Goal: Use online tool/utility: Utilize a website feature to perform a specific function

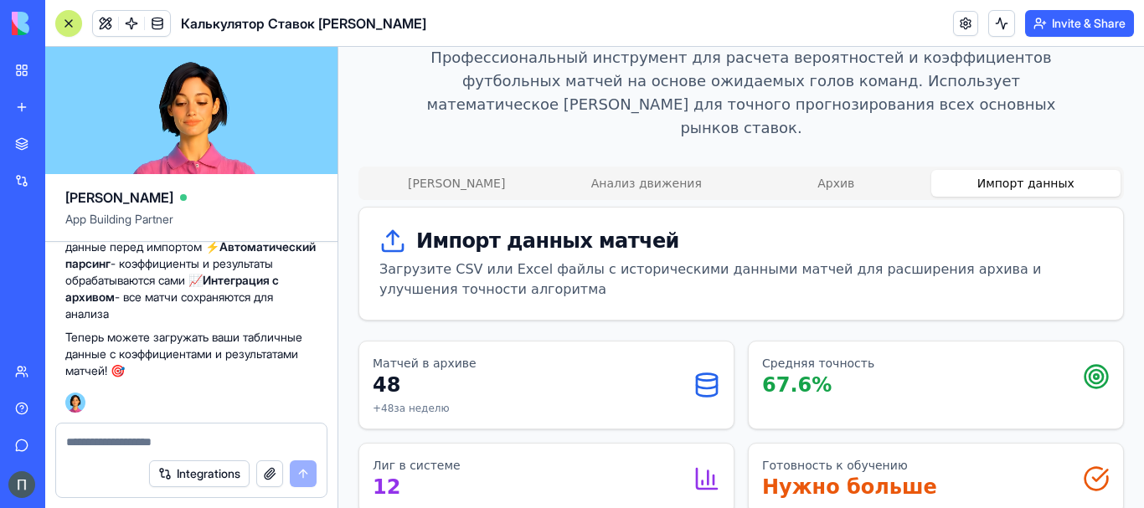
scroll to position [166, 0]
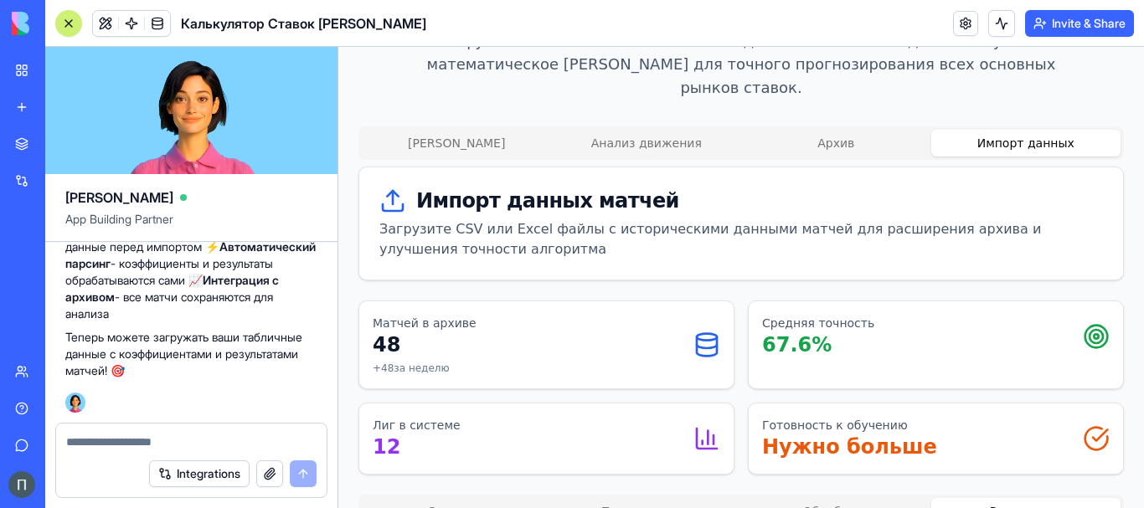
click at [400, 188] on icon at bounding box center [392, 201] width 27 height 27
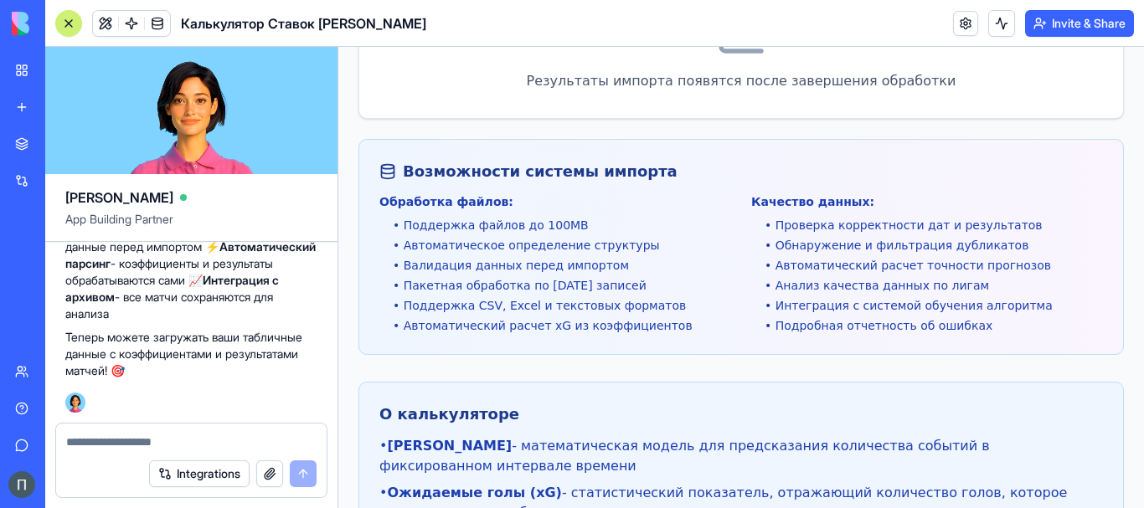
scroll to position [446, 0]
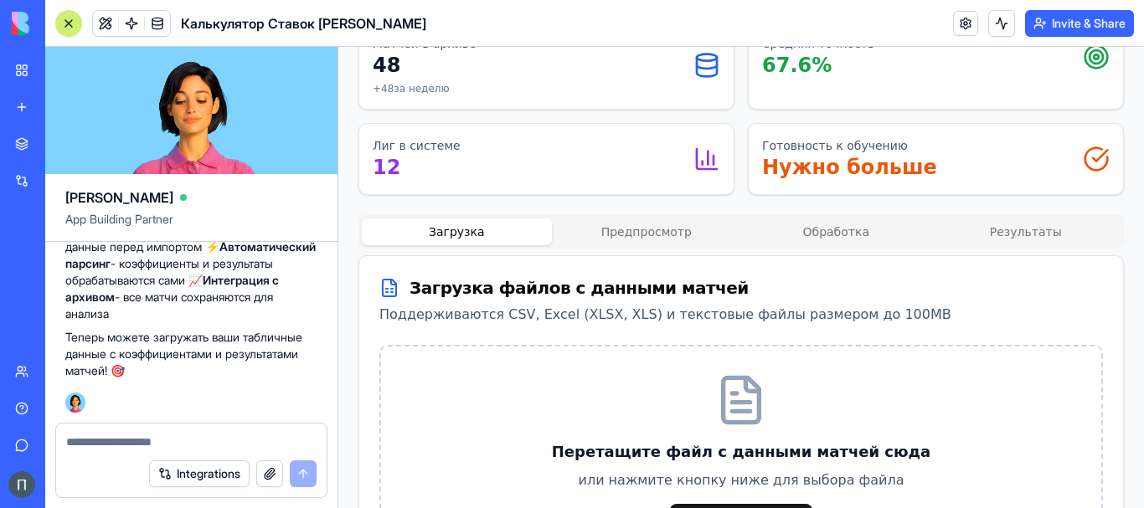
click at [461, 219] on button "Загрузка" at bounding box center [457, 232] width 190 height 27
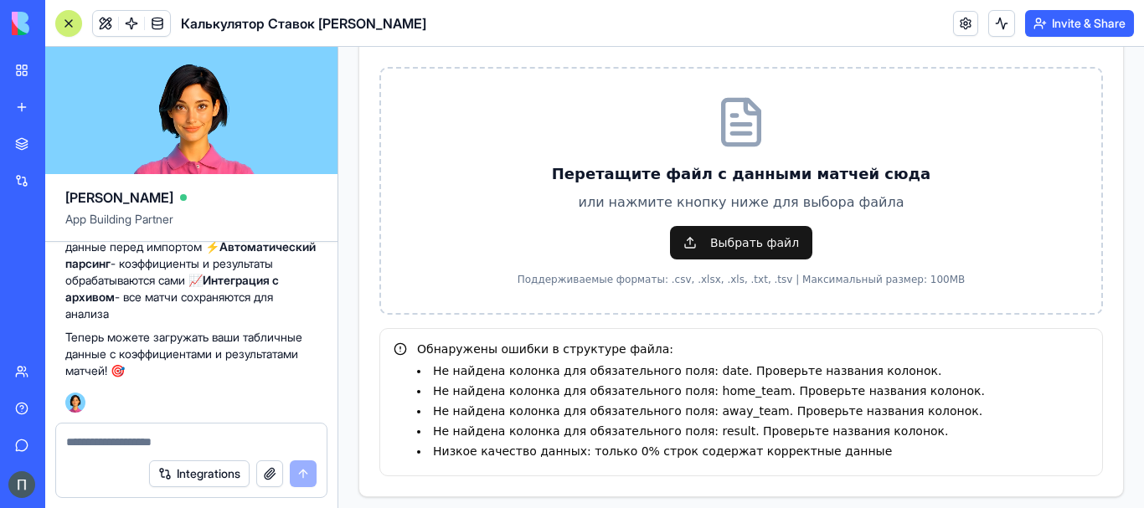
scroll to position [724, 0]
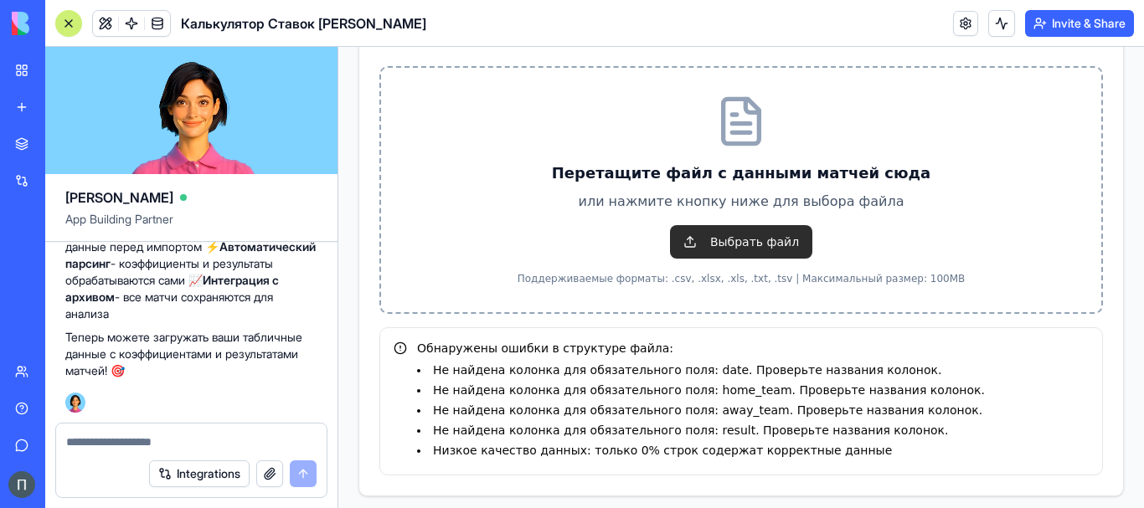
click at [793, 225] on span "Выбрать файл" at bounding box center [741, 242] width 142 height 34
click at [338, 47] on input "Выбрать файл" at bounding box center [338, 47] width 0 height 0
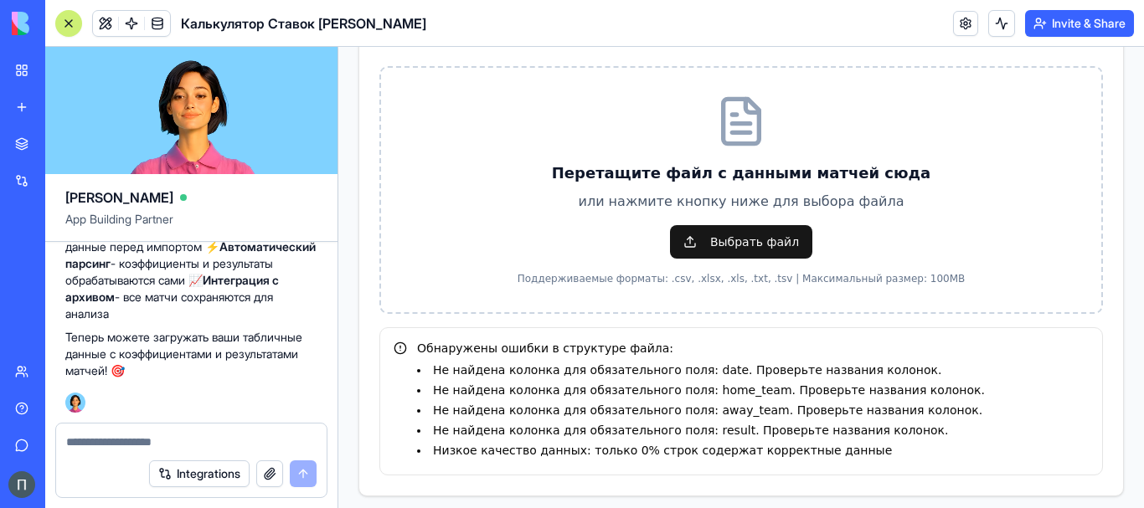
click at [1065, 362] on li "Не найдена колонка для обязательного поля: date. Проверьте названия колонок." at bounding box center [753, 370] width 672 height 17
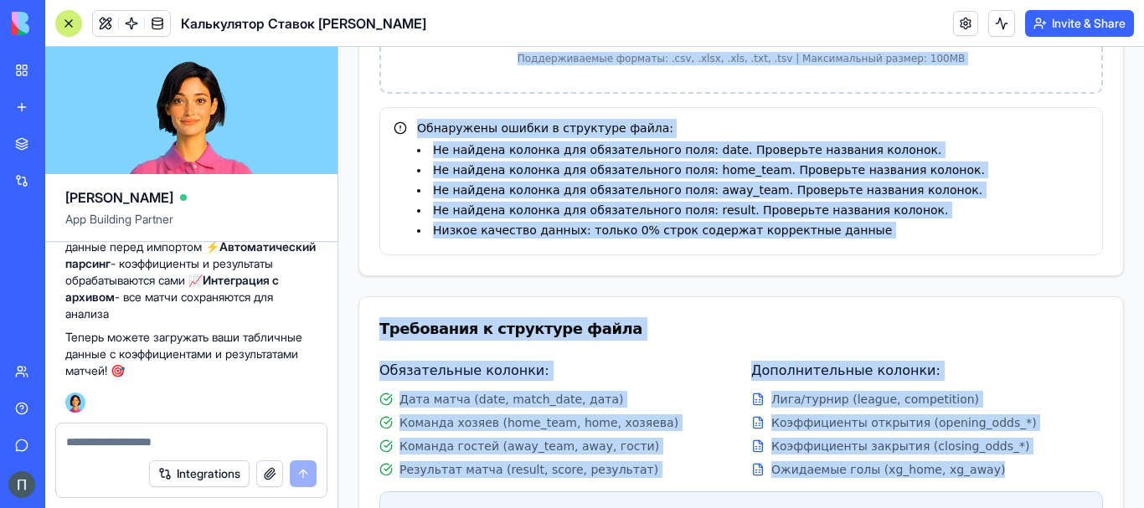
scroll to position [730, 0]
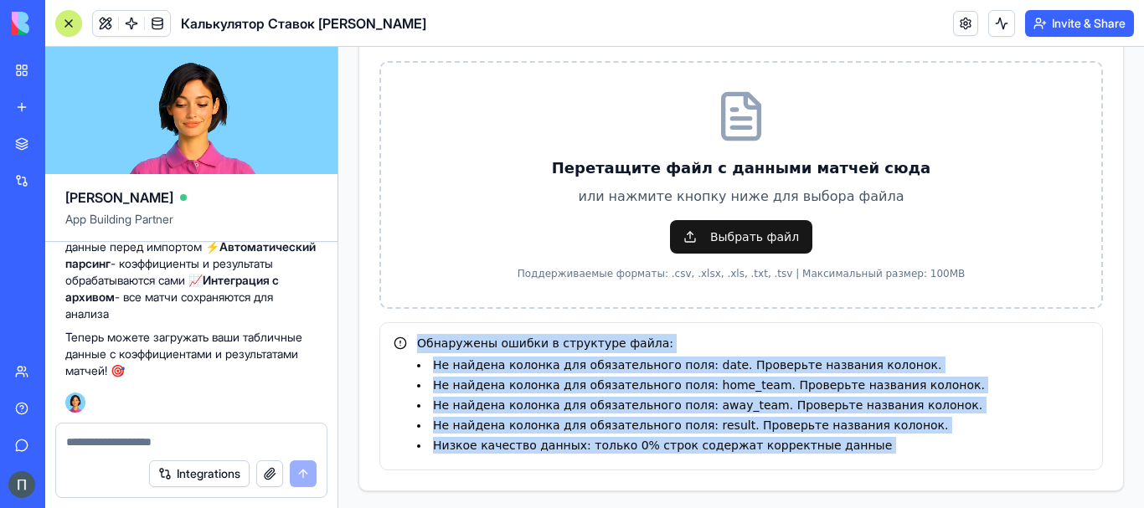
drag, startPoint x: 1014, startPoint y: 390, endPoint x: 393, endPoint y: 300, distance: 628.0
click at [393, 300] on div "Загрузка файлов с данными матчей Поддерживаются CSV, Excel (XLSX, XLS) и тексто…" at bounding box center [741, 394] width 766 height 845
copy div "Loremipsum dolors a consectet adipi: El seddoei tempori utl etdoloremagna aliq:…"
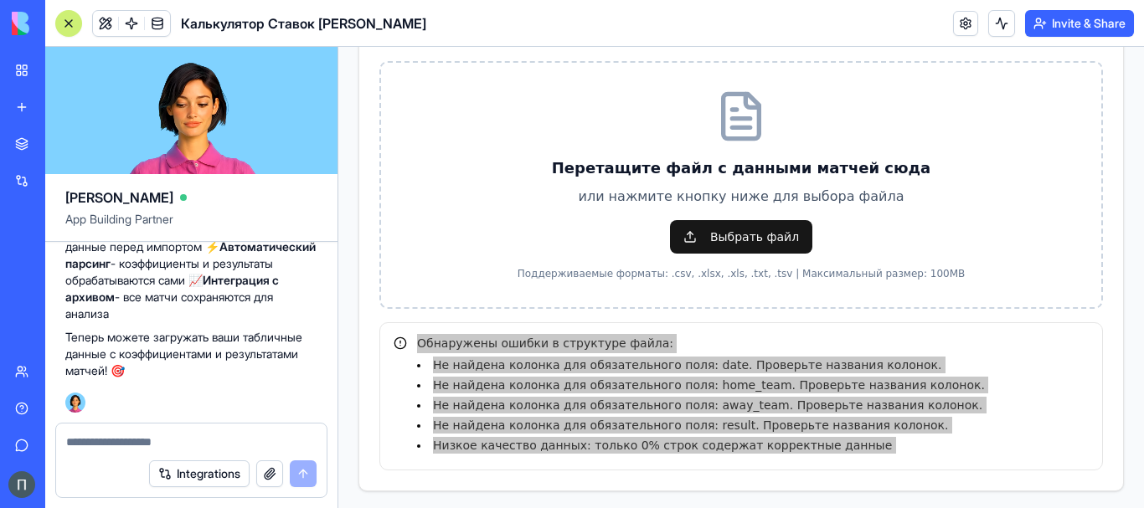
click at [135, 441] on textarea at bounding box center [191, 442] width 250 height 17
type textarea "**********"
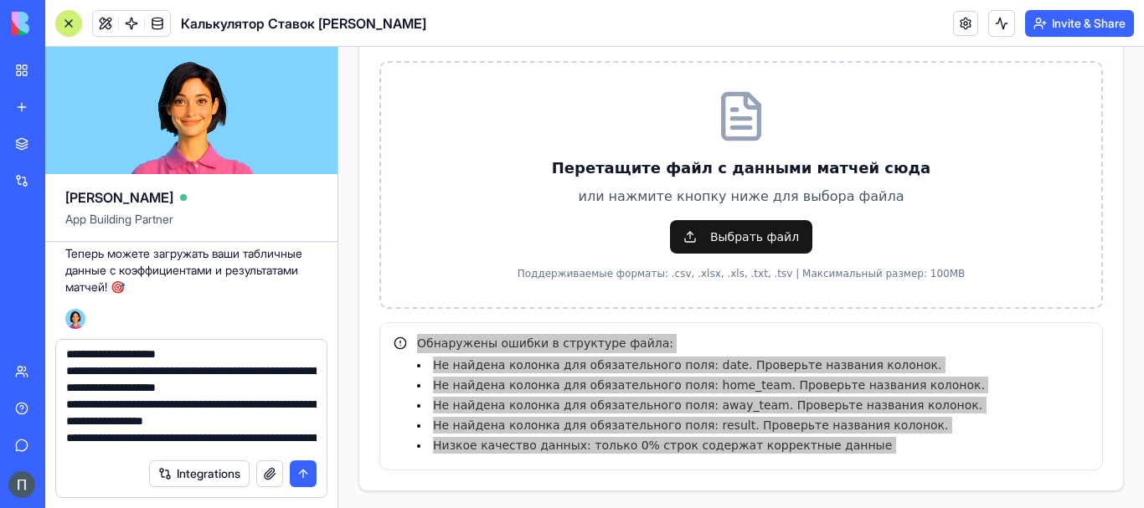
scroll to position [0, 0]
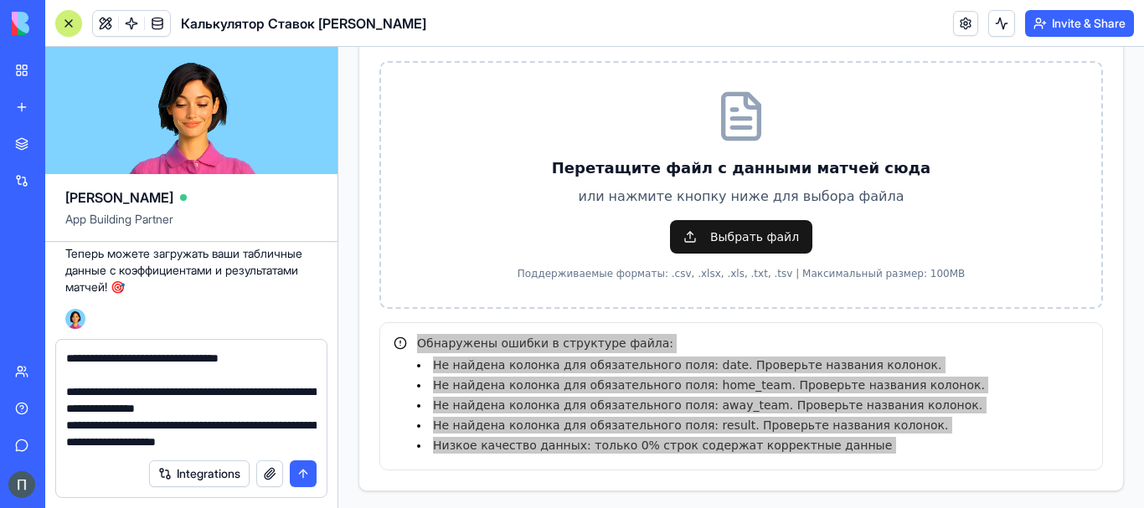
drag, startPoint x: 301, startPoint y: 443, endPoint x: 52, endPoint y: 337, distance: 270.5
click at [52, 337] on div "[PERSON_NAME] App Building Partner [URL][DOMAIN_NAME] сделай точно такой же как…" at bounding box center [191, 277] width 293 height 461
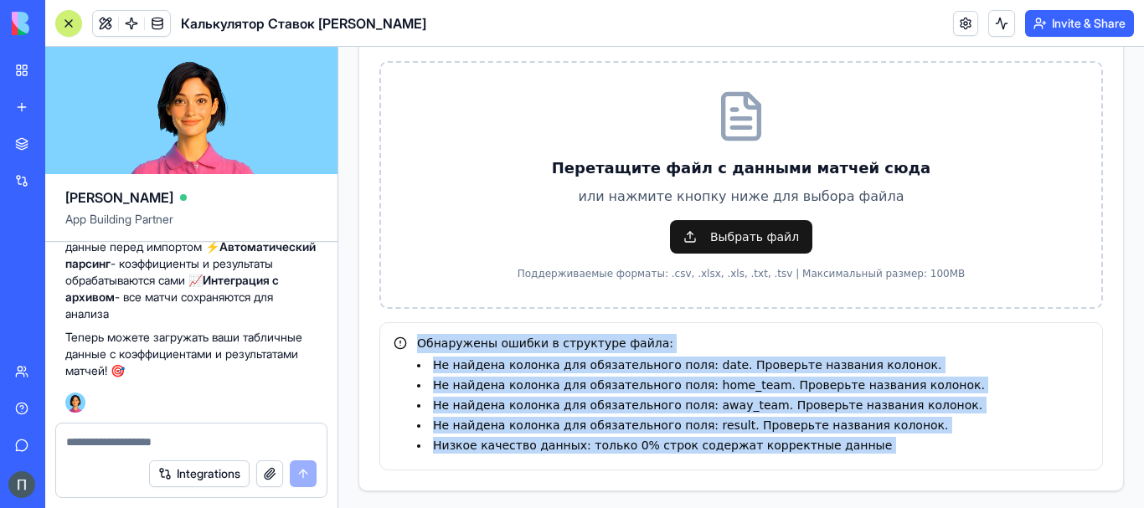
click at [886, 437] on div "Обнаружены ошибки в структуре файла: Не найдена колонка для обязательного поля:…" at bounding box center [741, 396] width 724 height 148
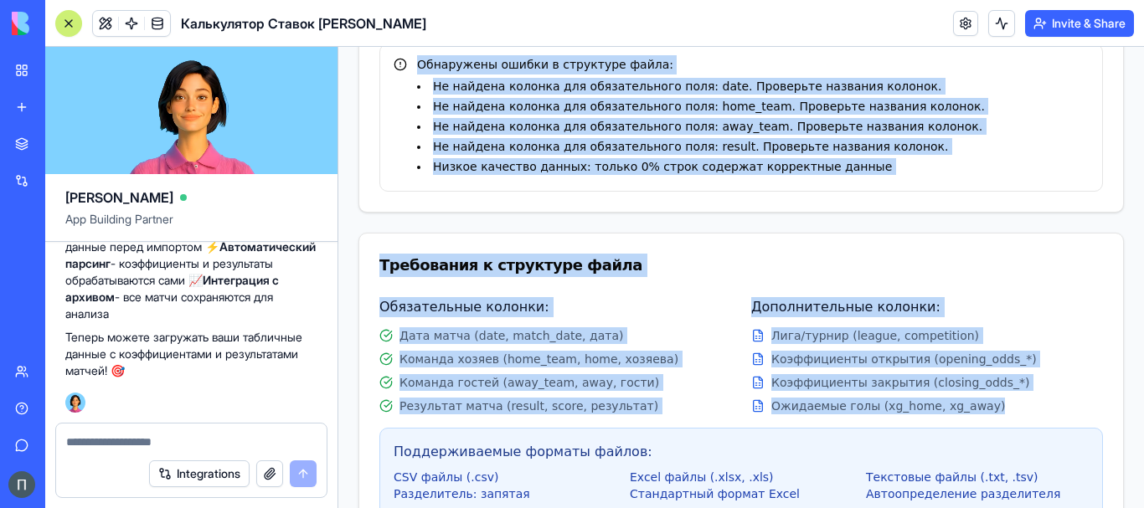
click at [977, 254] on div "Требования к структуре файла" at bounding box center [741, 265] width 724 height 23
click at [987, 158] on li "Низкое качество данных: только 0% строк содержат корректные данные" at bounding box center [753, 166] width 672 height 17
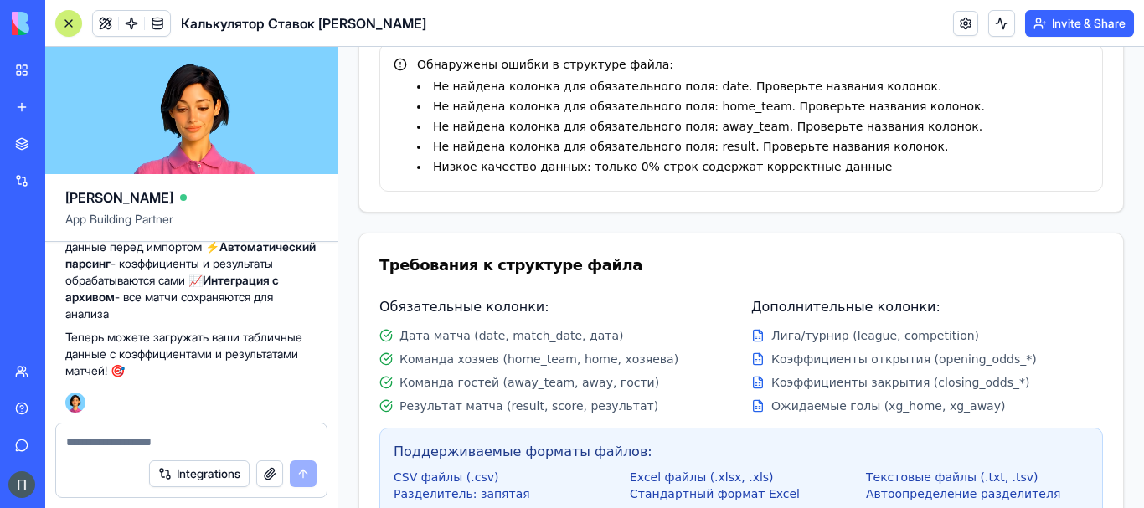
scroll to position [869, 0]
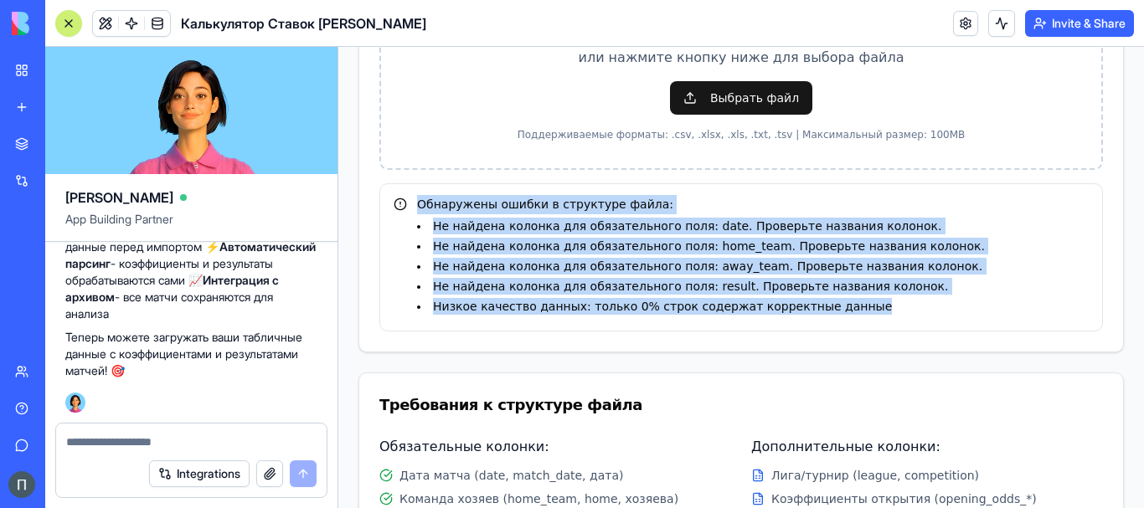
drag, startPoint x: 783, startPoint y: 290, endPoint x: 407, endPoint y: 173, distance: 393.7
click at [407, 195] on div "Обнаружены ошибки в структуре файла: Не найдена колонка для обязательного поля:…" at bounding box center [741, 255] width 695 height 120
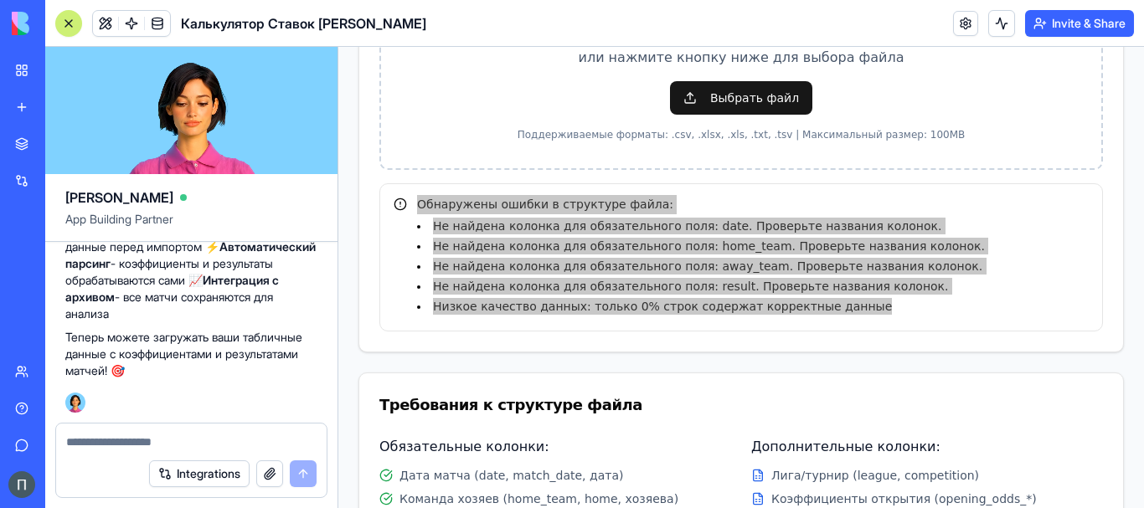
click at [125, 446] on textarea at bounding box center [191, 442] width 250 height 17
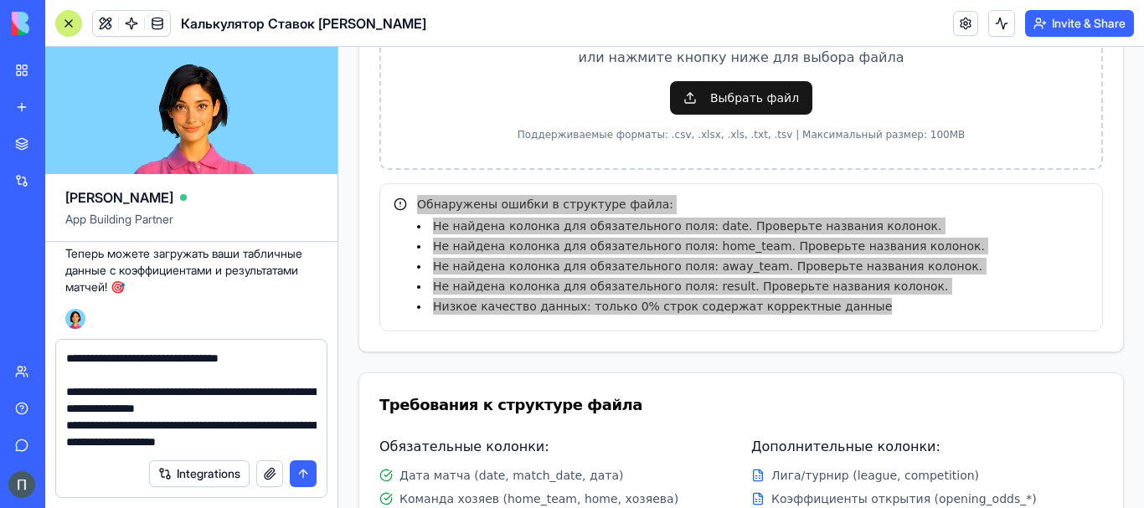
scroll to position [132, 0]
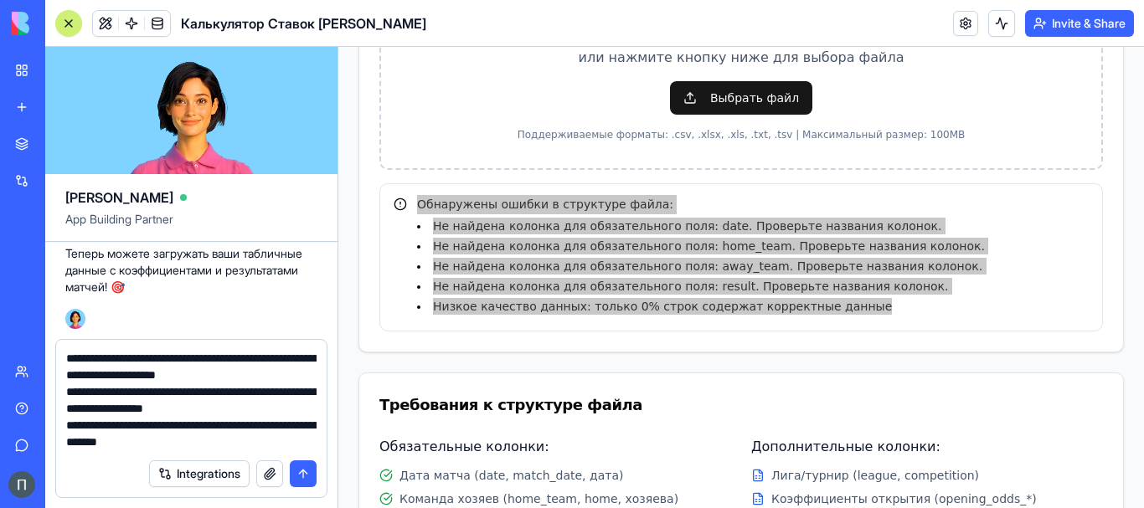
paste textarea "**********"
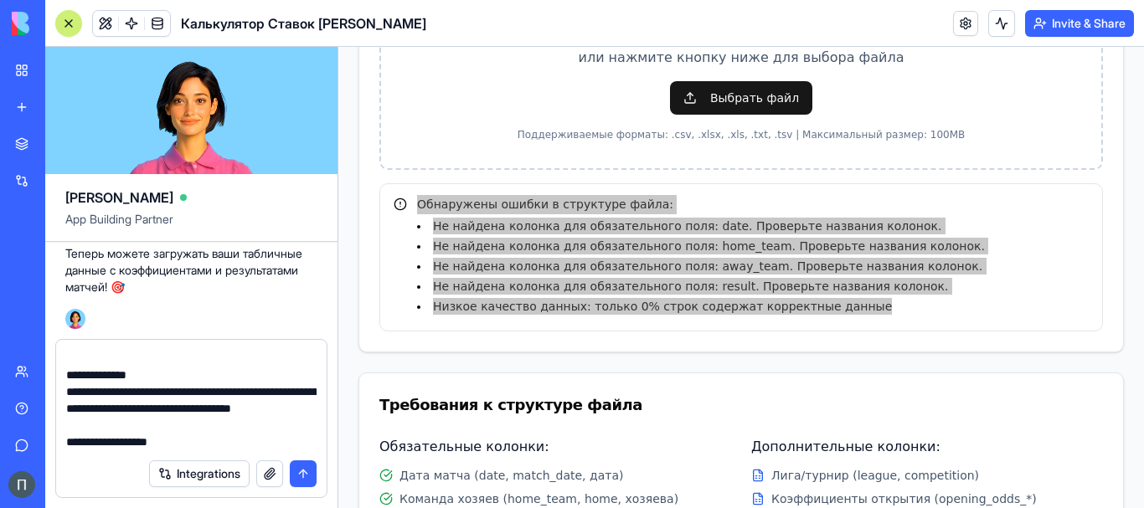
scroll to position [1390, 0]
drag, startPoint x: 199, startPoint y: 450, endPoint x: 47, endPoint y: 440, distance: 152.8
click at [47, 440] on div "Integrations" at bounding box center [191, 423] width 292 height 169
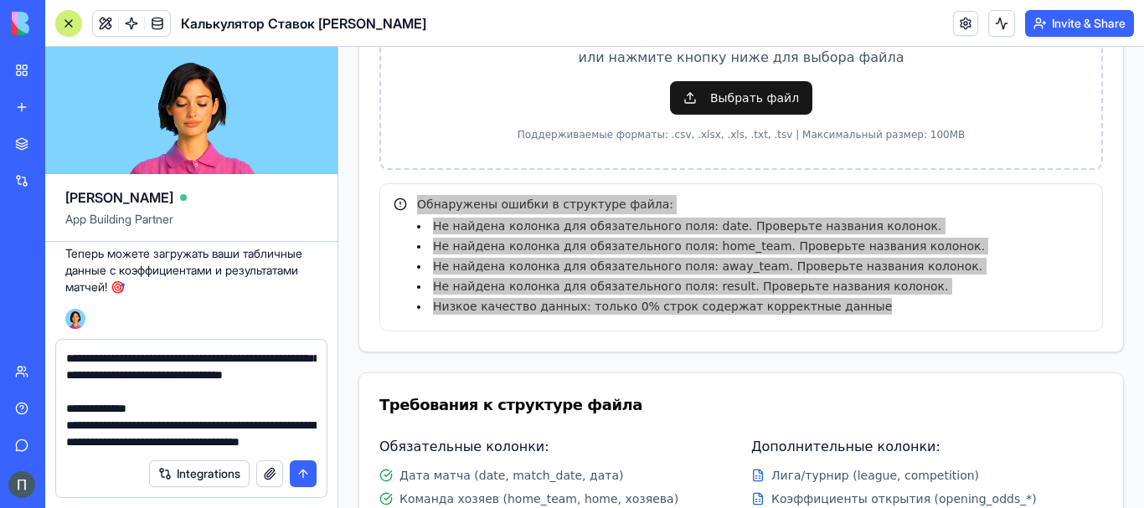
scroll to position [1389, 0]
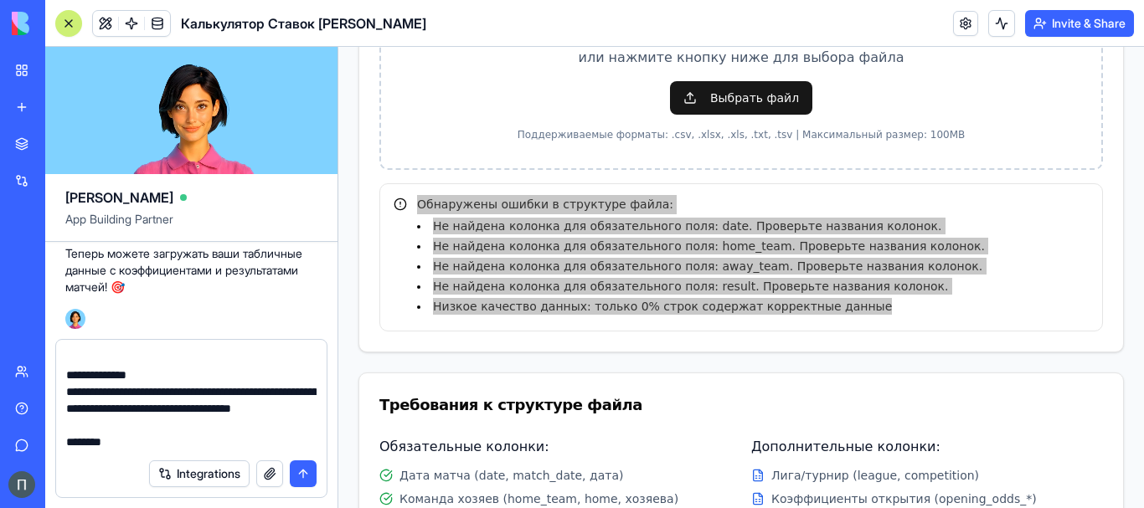
click at [304, 470] on button "submit" at bounding box center [303, 474] width 27 height 27
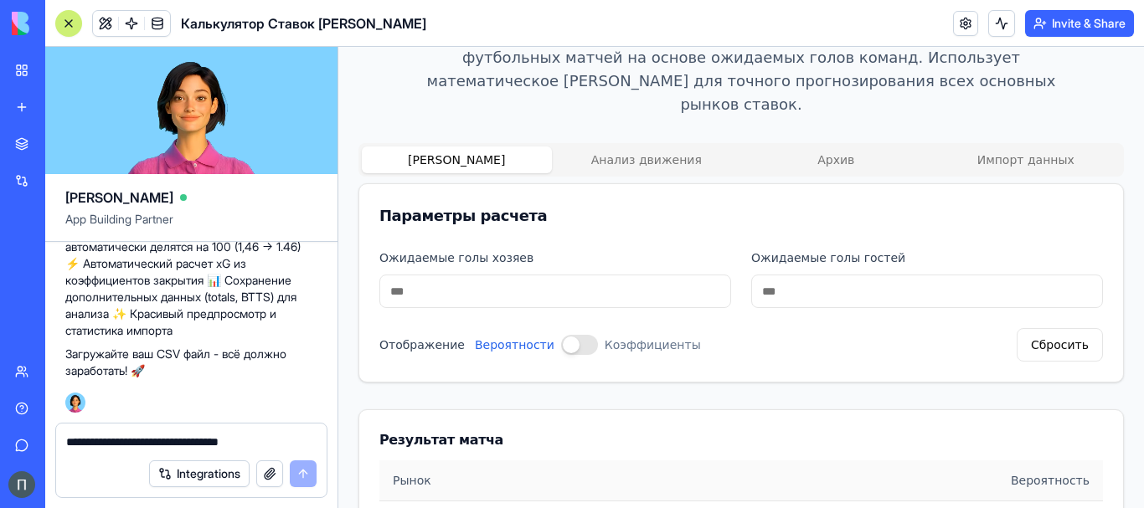
scroll to position [31, 0]
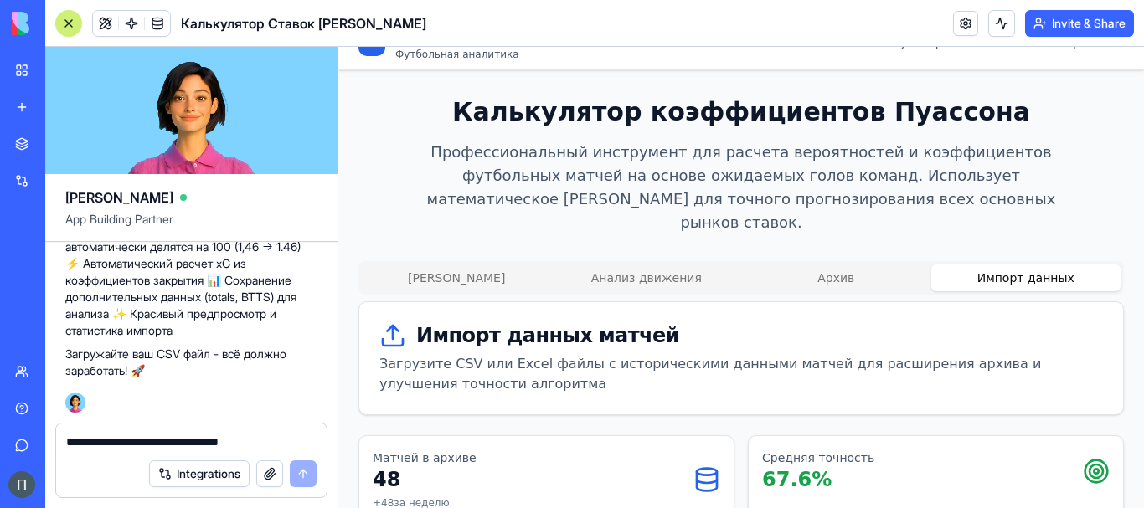
click at [987, 265] on button "Импорт данных" at bounding box center [1026, 278] width 190 height 27
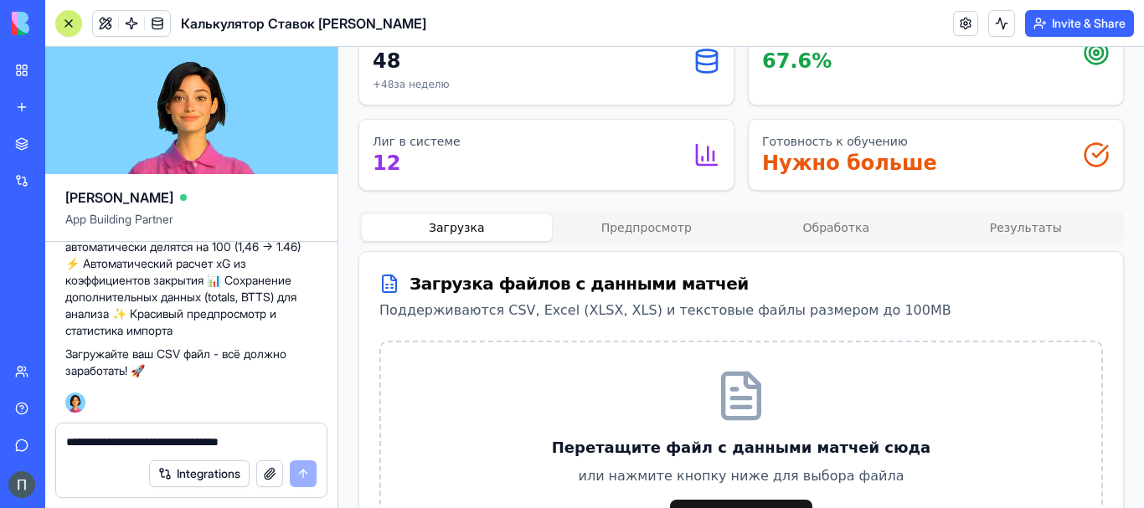
scroll to position [590, 0]
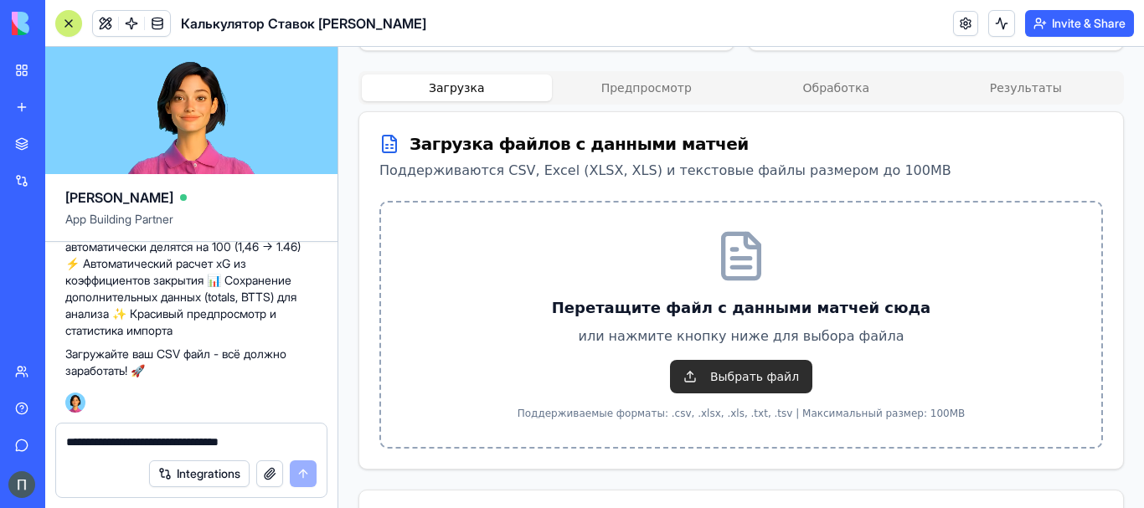
click at [786, 360] on span "Выбрать файл" at bounding box center [741, 377] width 142 height 34
click at [338, 47] on input "Выбрать файл" at bounding box center [338, 47] width 0 height 0
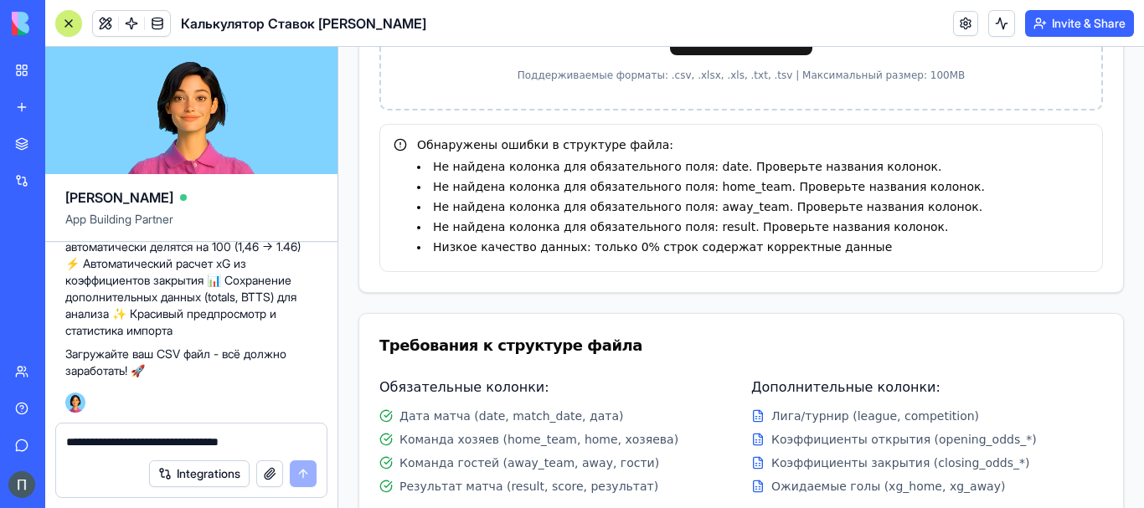
scroll to position [869, 0]
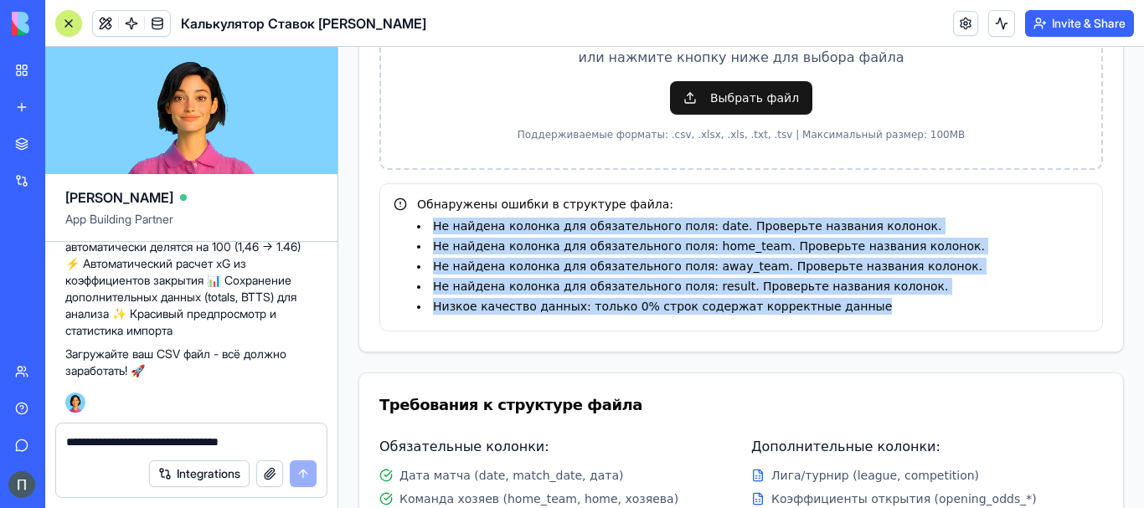
drag, startPoint x: 809, startPoint y: 301, endPoint x: 399, endPoint y: 193, distance: 424.2
click at [399, 195] on div "Обнаружены ошибки в структуре файла: Не найдена колонка для обязательного поля:…" at bounding box center [741, 255] width 695 height 120
drag, startPoint x: 499, startPoint y: 210, endPoint x: 1017, endPoint y: 265, distance: 520.5
click at [1017, 278] on li "Не найдена колонка для обязательного поля: result. Проверьте названия колонок." at bounding box center [753, 286] width 672 height 17
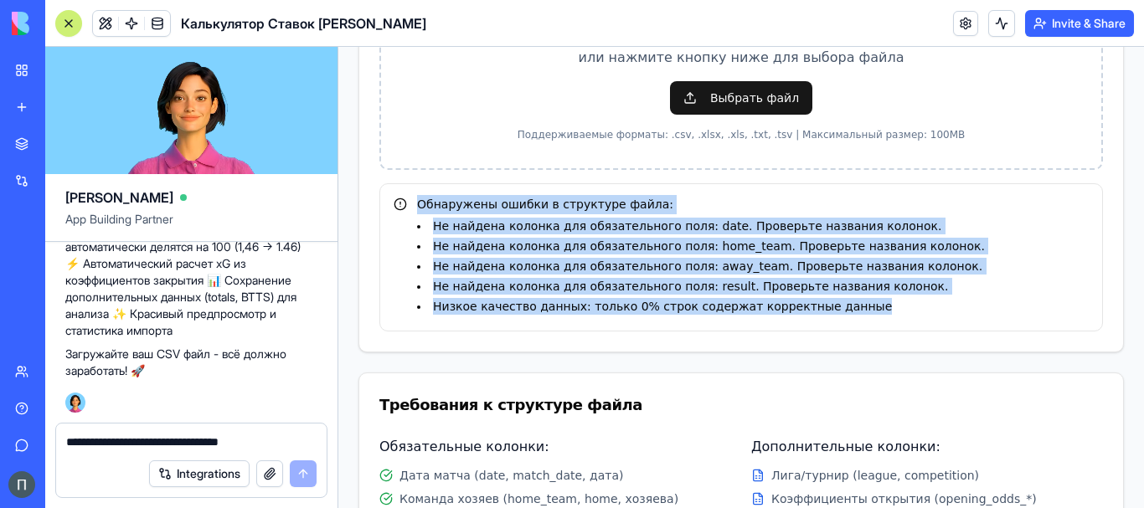
drag, startPoint x: 786, startPoint y: 302, endPoint x: 410, endPoint y: 172, distance: 397.3
click at [410, 183] on div "Обнаружены ошибки в структуре файла: Не найдена колонка для обязательного поля:…" at bounding box center [741, 257] width 724 height 148
copy div "Обнаружены ошибки в структуре файла: Не найдена колонка для обязательного поля:…"
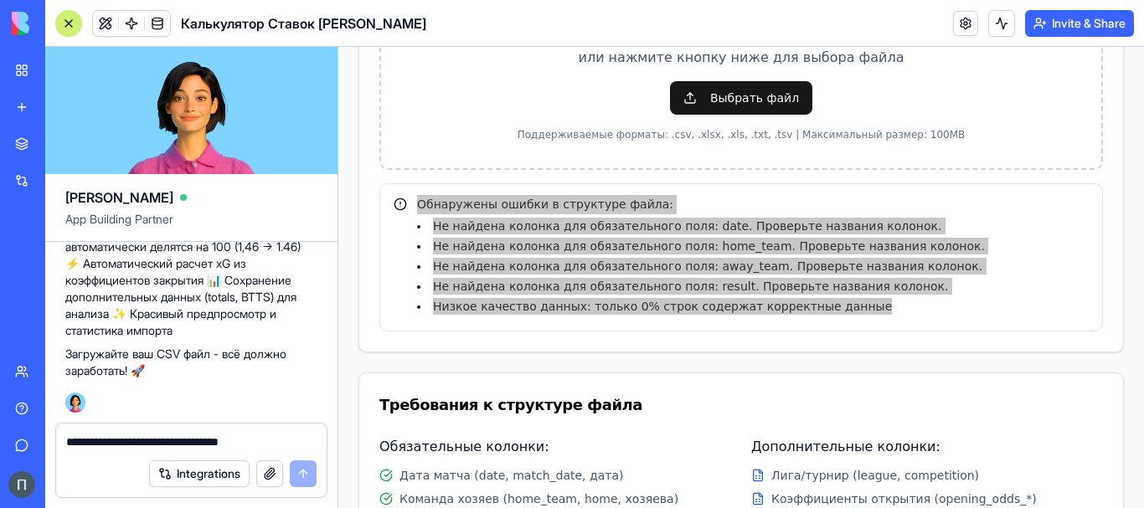
click at [168, 445] on textarea at bounding box center [191, 442] width 250 height 17
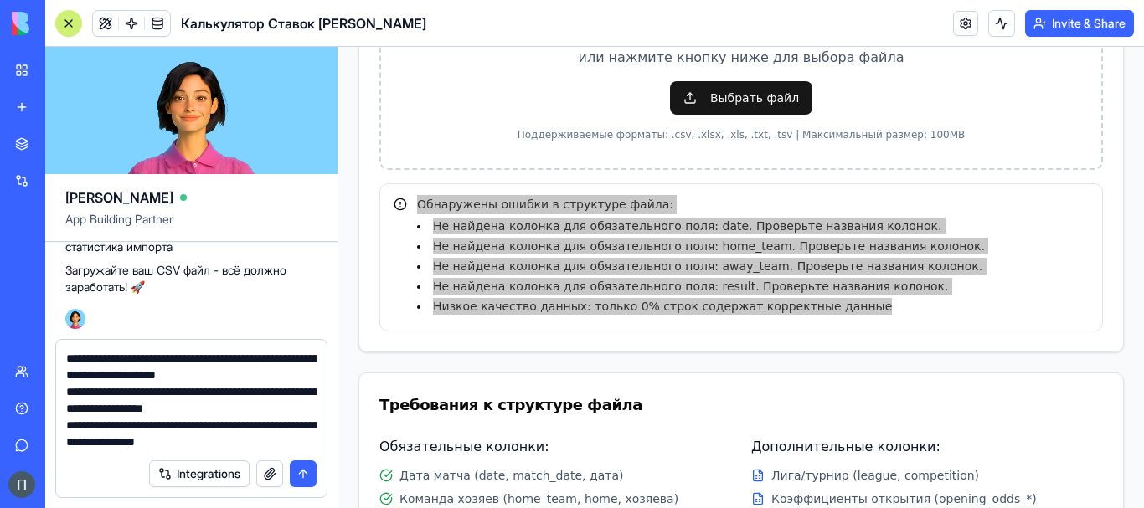
scroll to position [149, 0]
type textarea "**********"
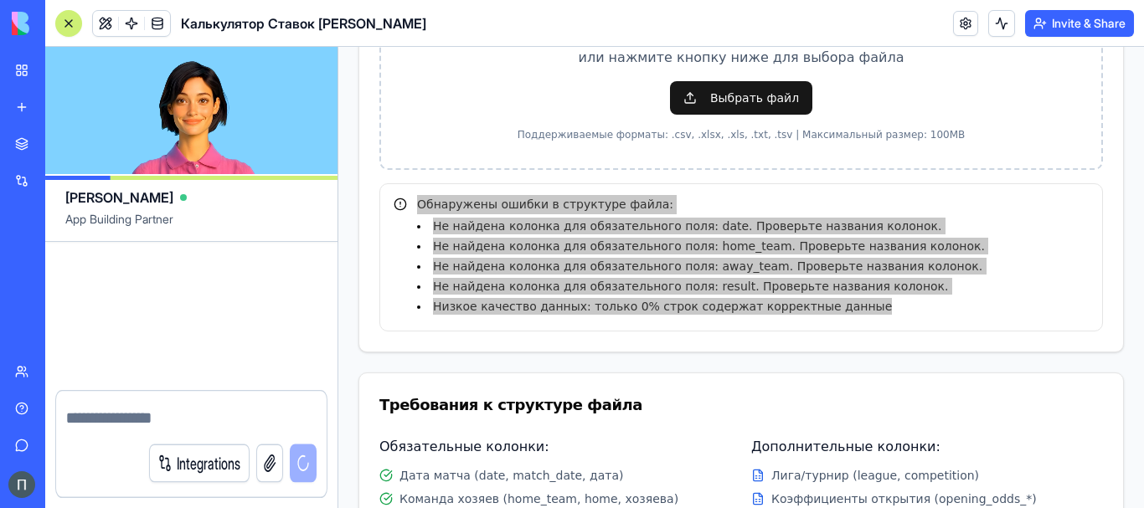
scroll to position [0, 0]
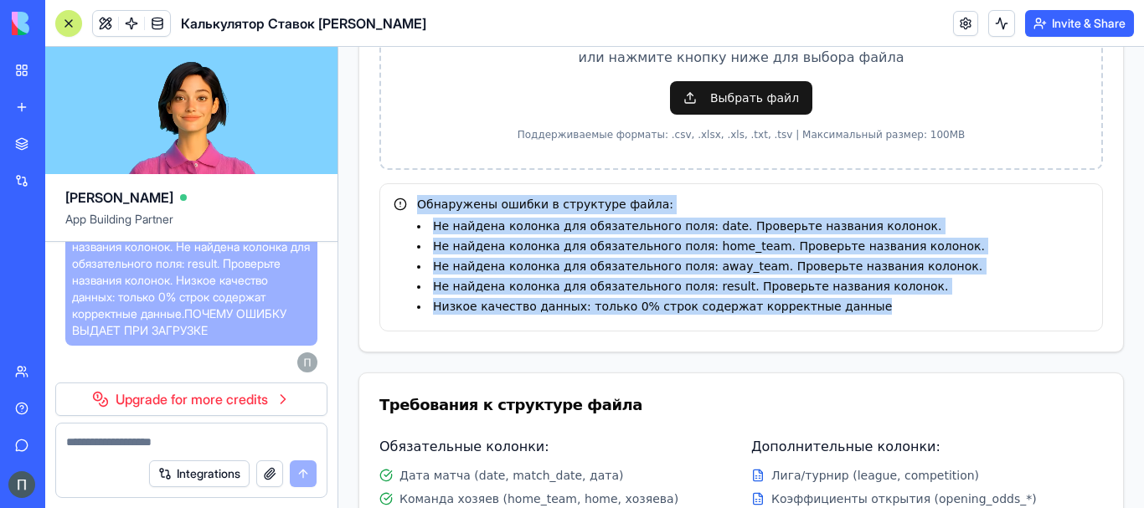
click at [346, 259] on main "Калькулятор коэффициентов Пуассона Профессиональный инструмент для расчета веро…" at bounding box center [741, 299] width 806 height 2132
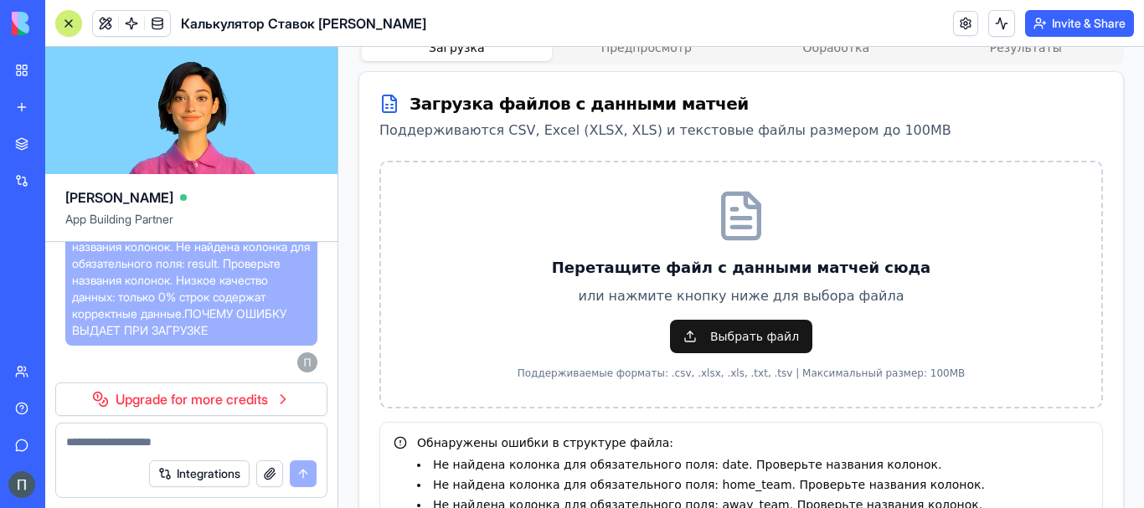
scroll to position [590, 0]
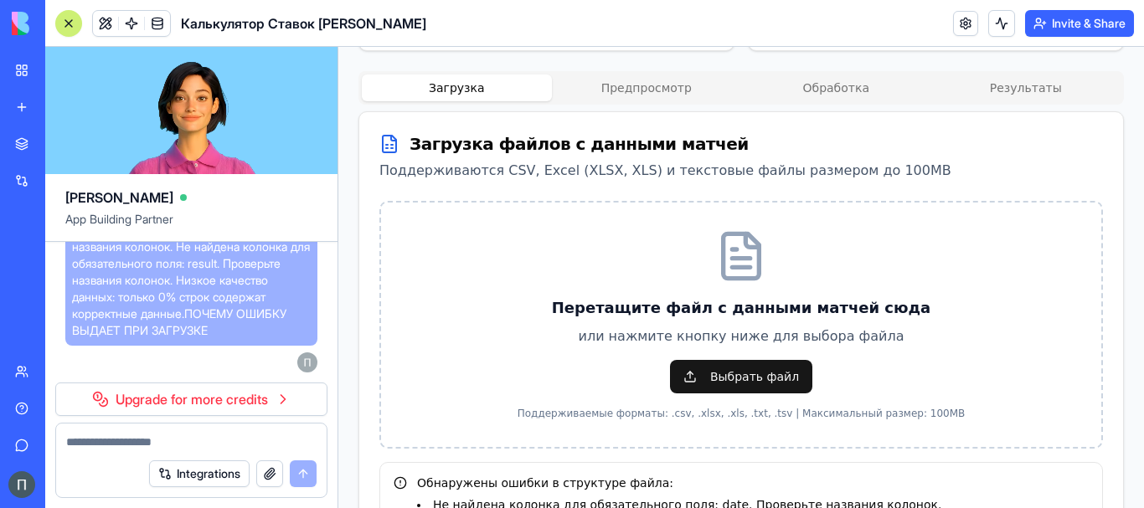
click at [691, 75] on button "Предпросмотр" at bounding box center [647, 88] width 190 height 27
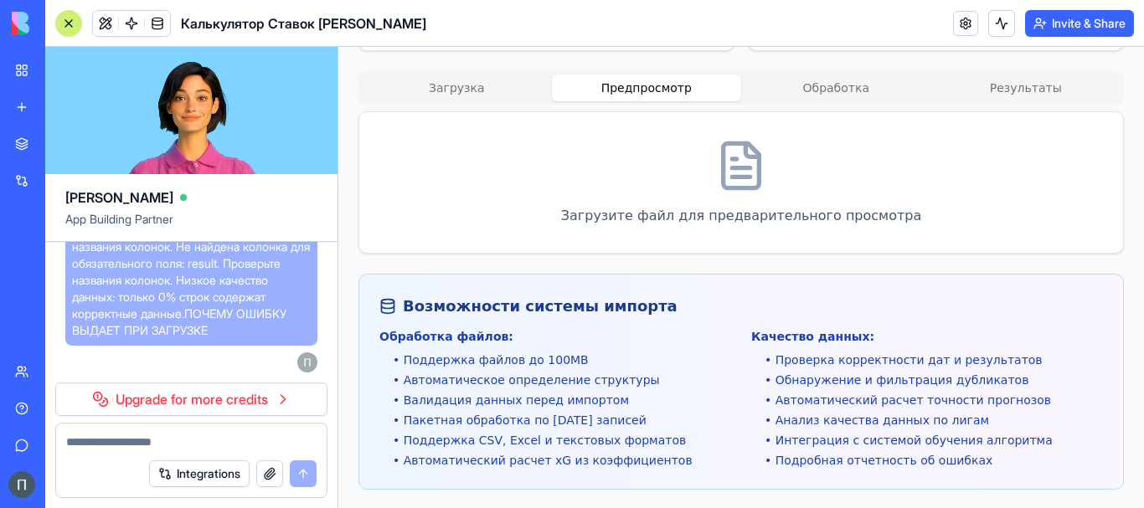
click at [726, 139] on icon at bounding box center [741, 166] width 54 height 54
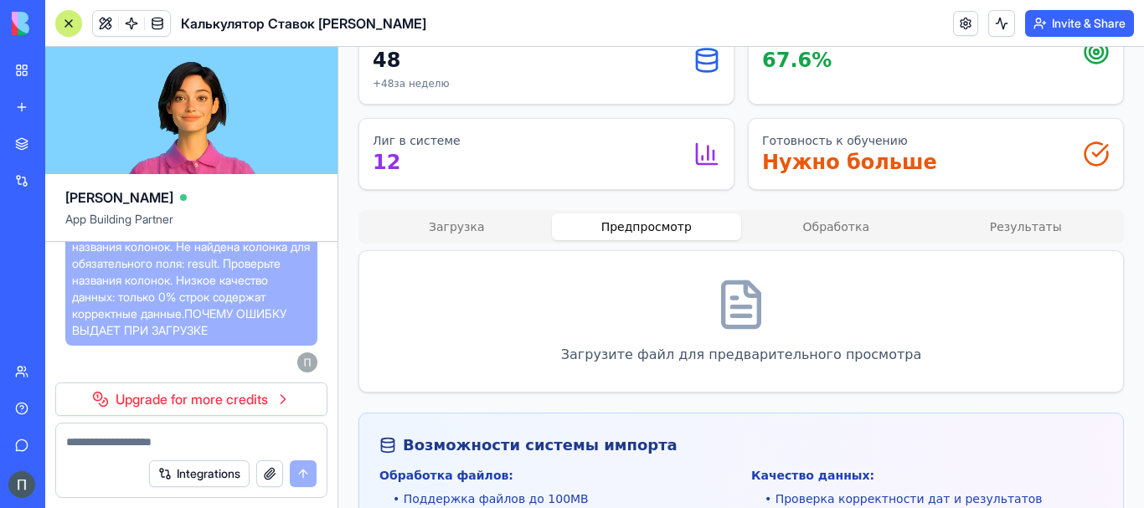
scroll to position [446, 0]
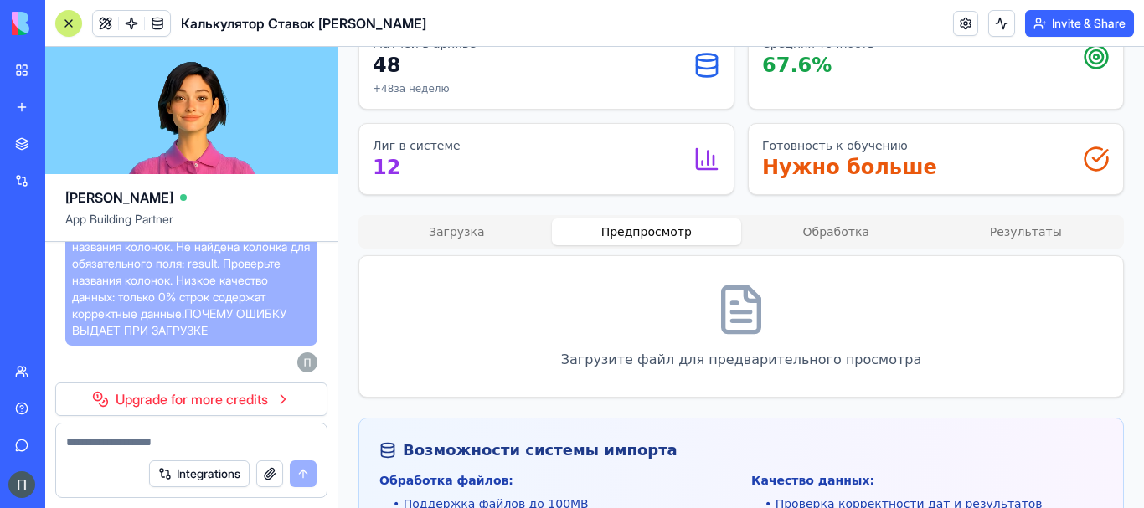
click at [827, 219] on button "Обработка" at bounding box center [836, 232] width 190 height 27
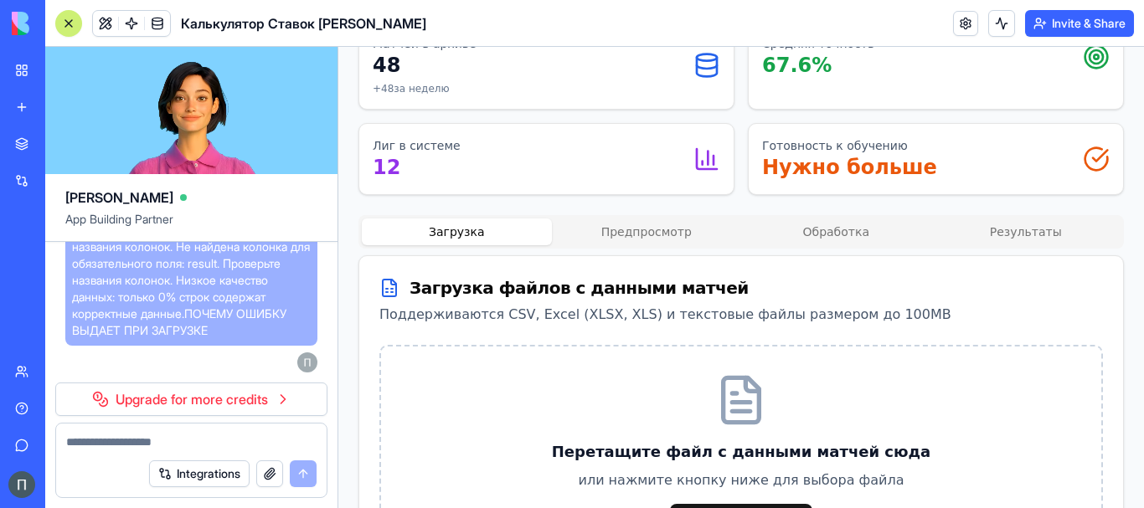
click at [467, 219] on button "Загрузка" at bounding box center [457, 232] width 190 height 27
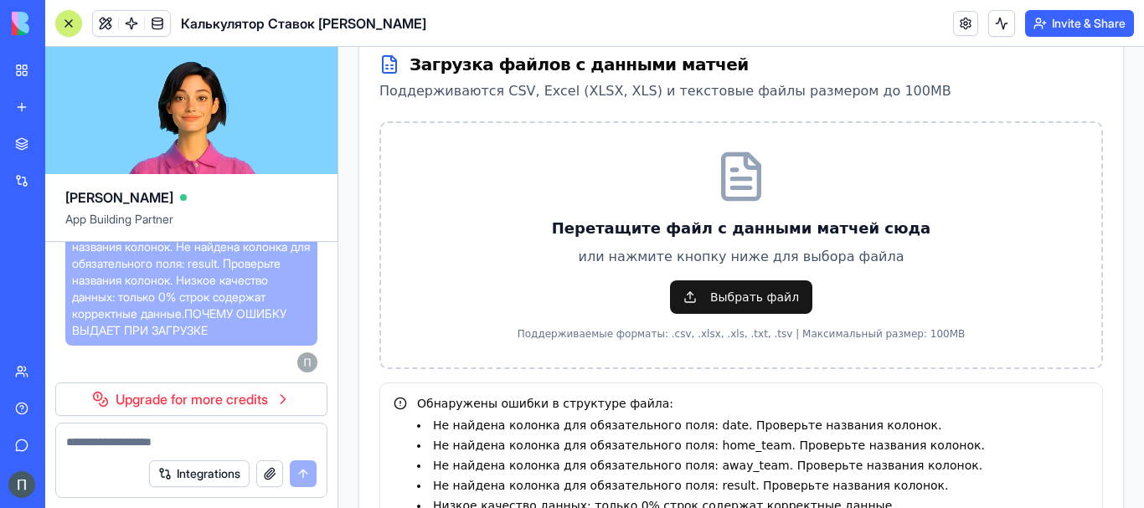
scroll to position [724, 0]
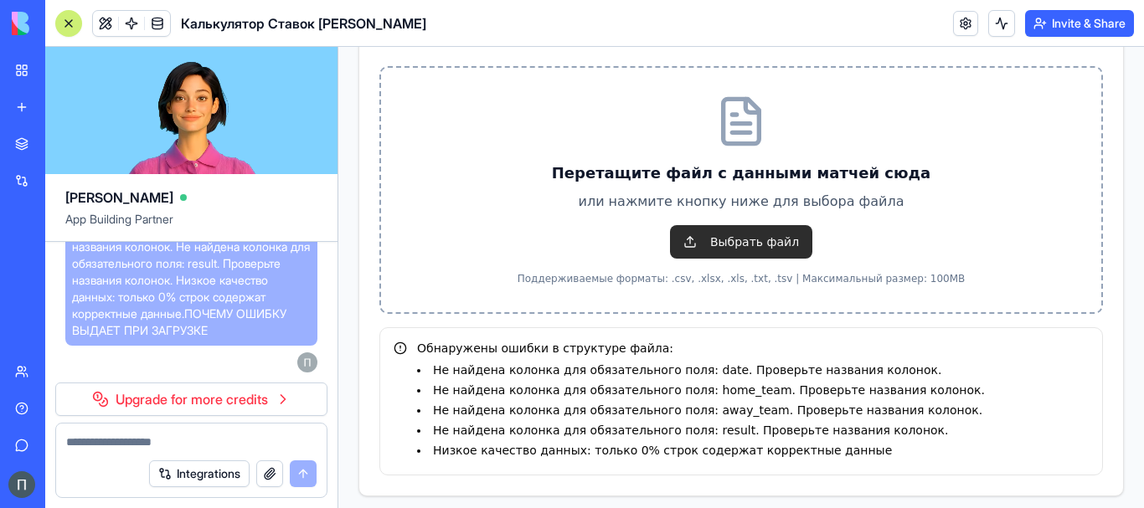
click at [743, 229] on span "Выбрать файл" at bounding box center [741, 242] width 142 height 34
click at [338, 47] on input "Выбрать файл" at bounding box center [338, 47] width 0 height 0
click at [1018, 229] on div "Выбрать файл" at bounding box center [741, 242] width 667 height 34
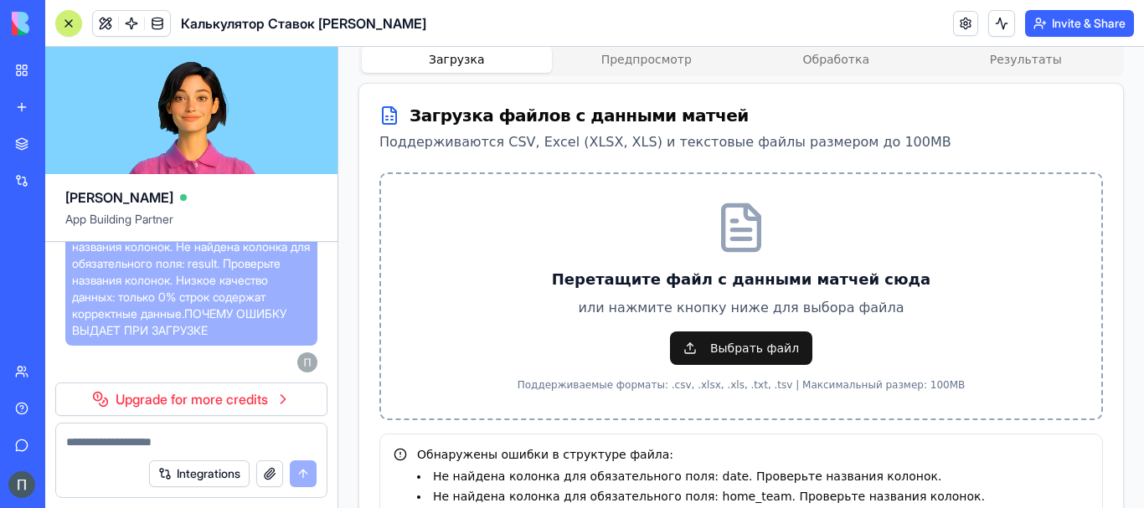
scroll to position [585, 0]
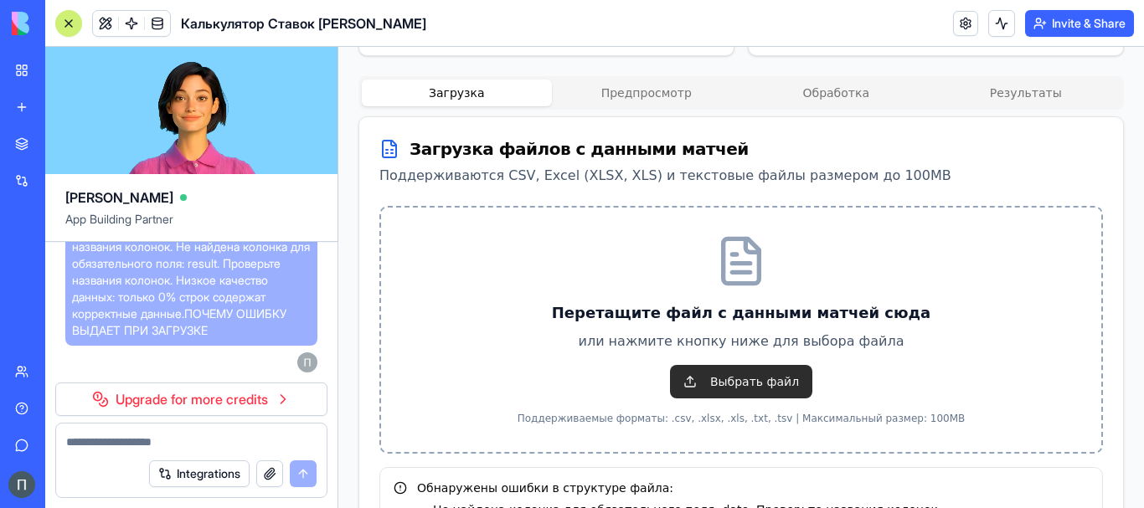
click at [740, 365] on span "Выбрать файл" at bounding box center [741, 382] width 142 height 34
click at [338, 47] on input "Выбрать файл" at bounding box center [338, 47] width 0 height 0
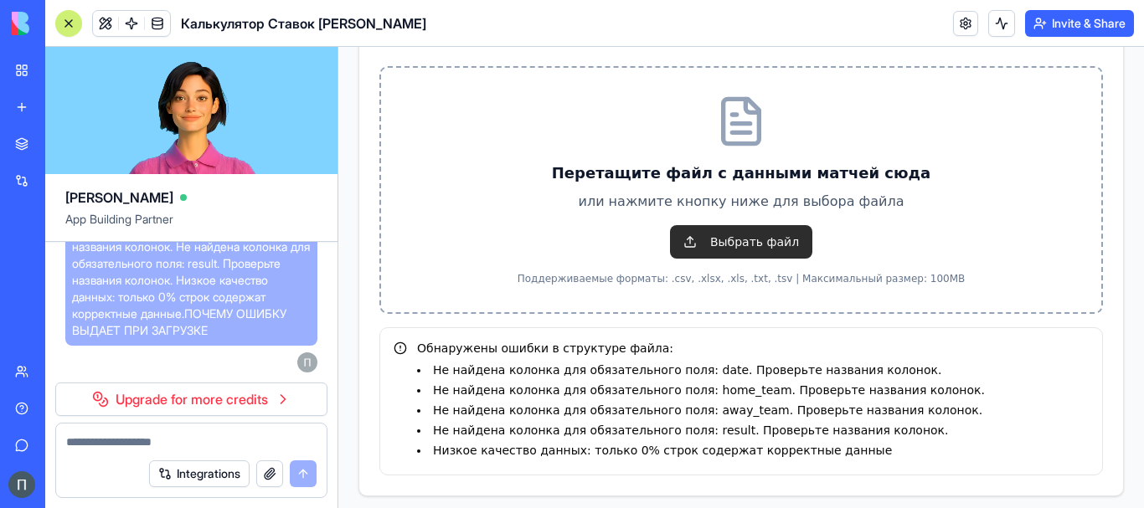
click at [766, 230] on span "Выбрать файл" at bounding box center [741, 242] width 142 height 34
click at [338, 47] on input "Выбрать файл" at bounding box center [338, 47] width 0 height 0
